Goal: Navigation & Orientation: Find specific page/section

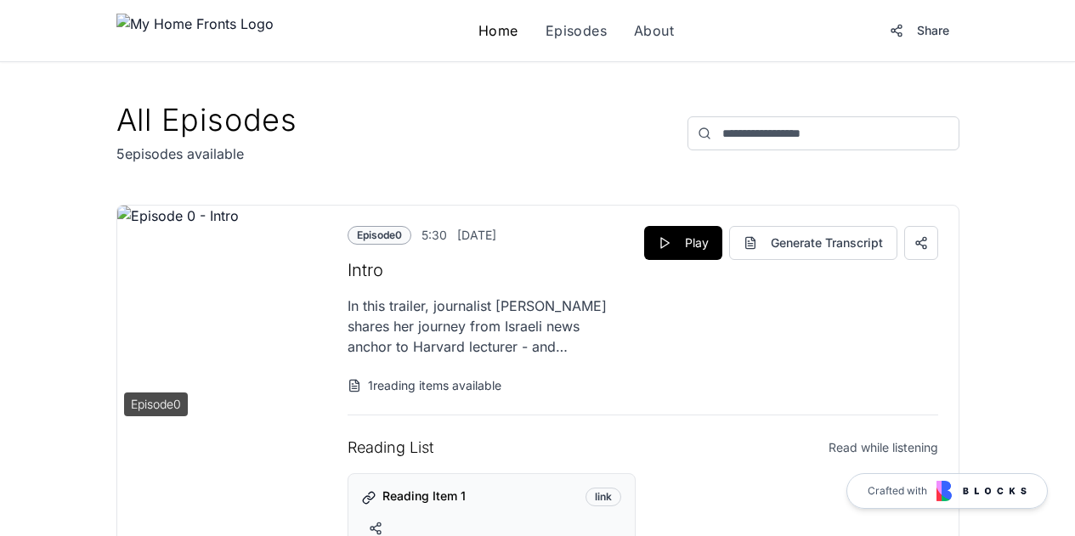
click at [478, 24] on link "Home" at bounding box center [498, 30] width 40 height 20
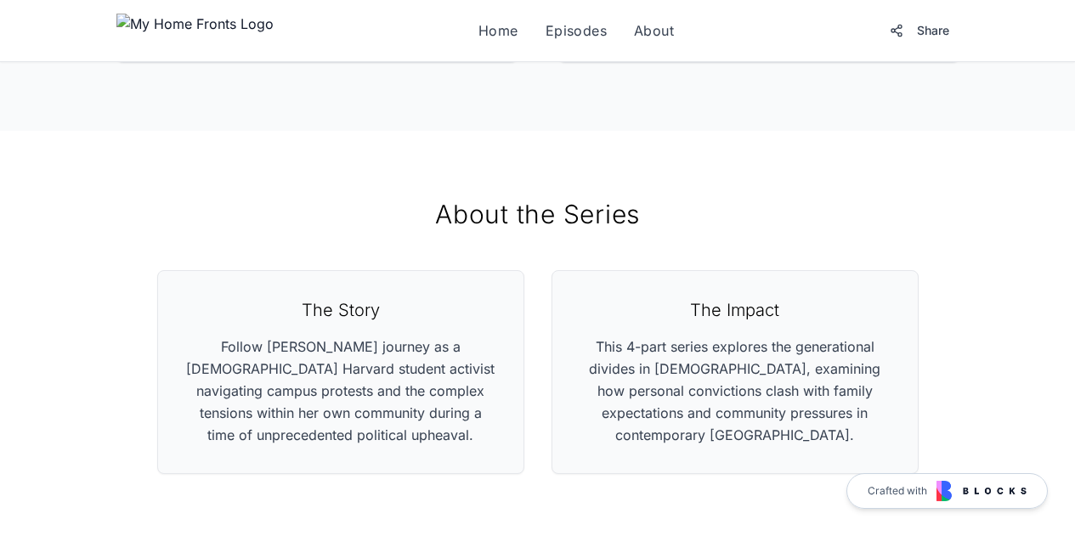
scroll to position [994, 0]
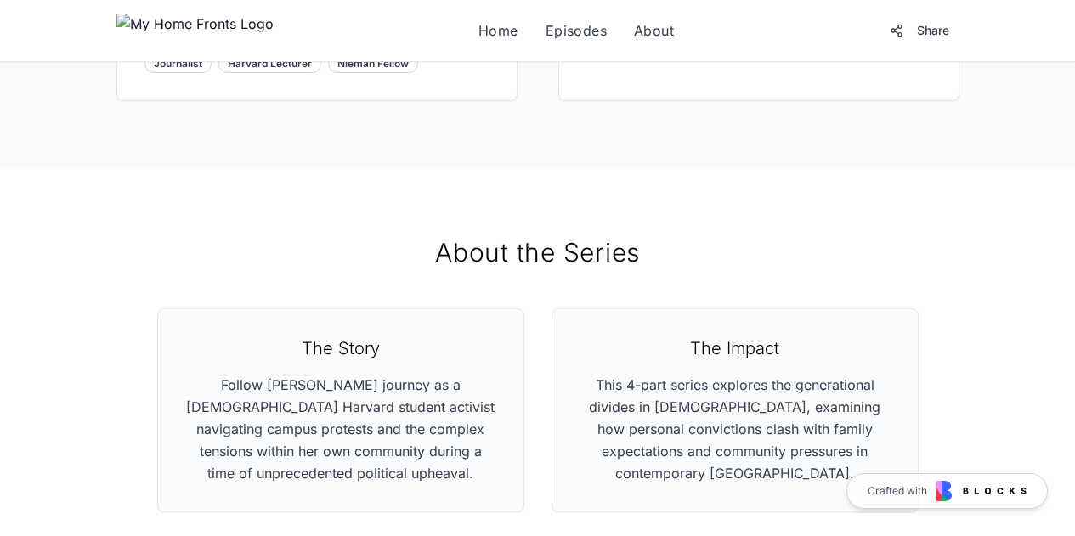
click at [510, 15] on div "Home Episodes About Share" at bounding box center [537, 31] width 843 height 34
click at [546, 21] on link "Episodes" at bounding box center [576, 30] width 61 height 20
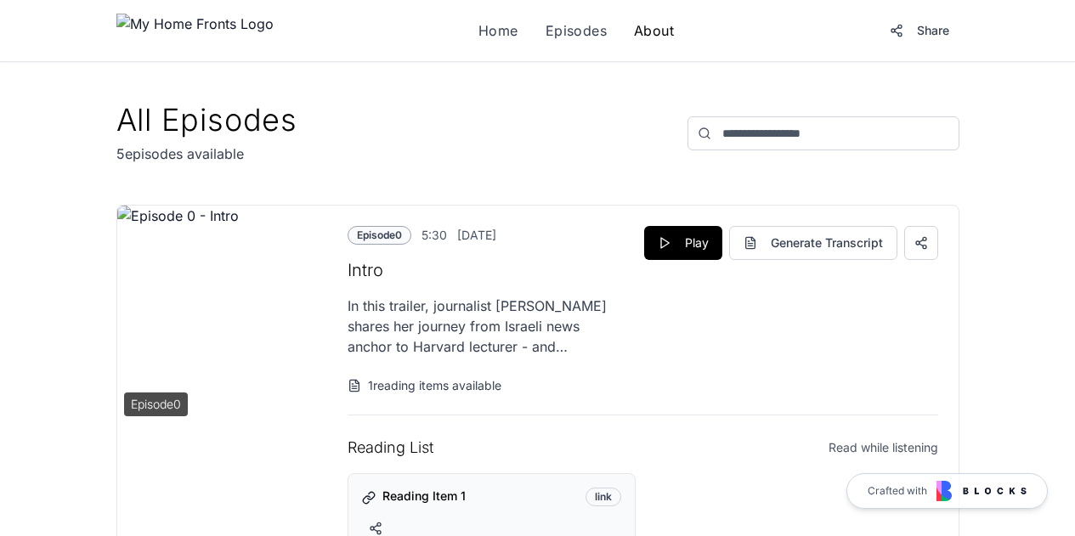
click at [634, 29] on link "About" at bounding box center [654, 30] width 40 height 20
